Goal: Navigation & Orientation: Find specific page/section

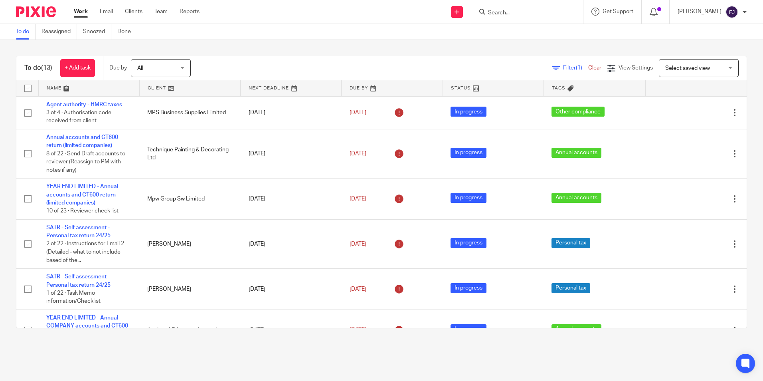
click at [82, 10] on link "Work" at bounding box center [81, 12] width 14 height 8
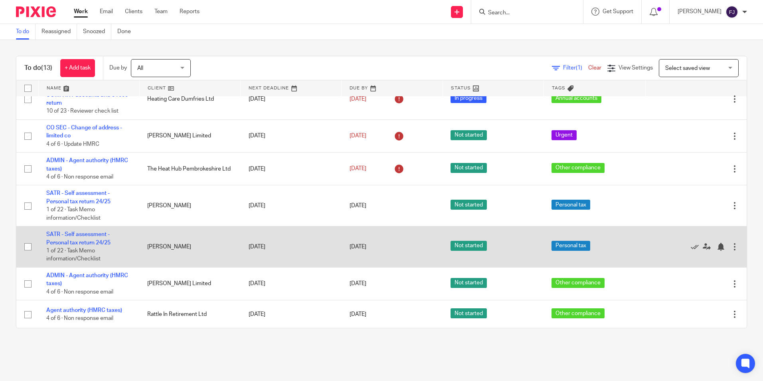
scroll to position [273, 0]
